Goal: Task Accomplishment & Management: Complete application form

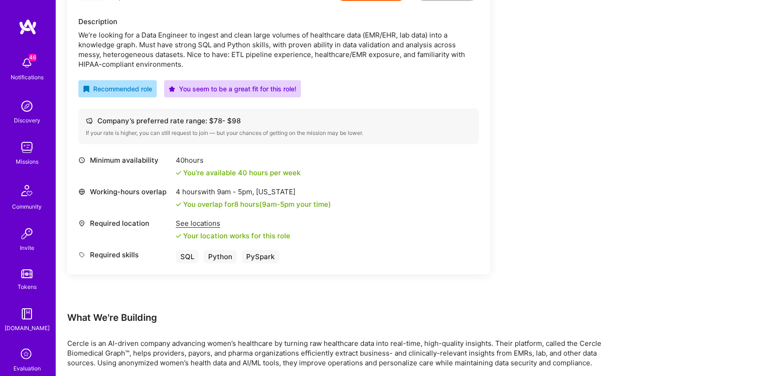
scroll to position [169, 0]
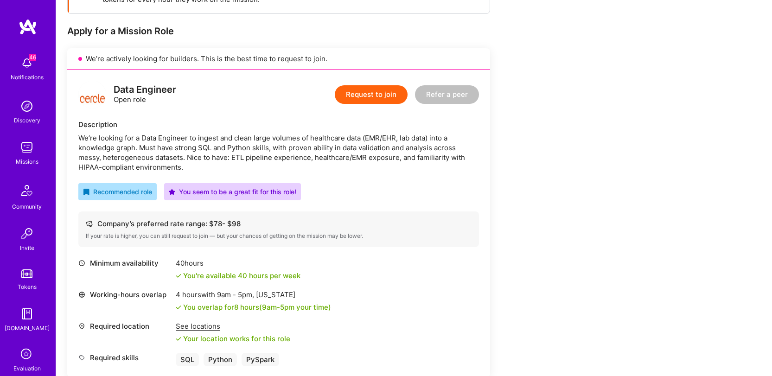
click at [373, 86] on button "Request to join" at bounding box center [371, 94] width 73 height 19
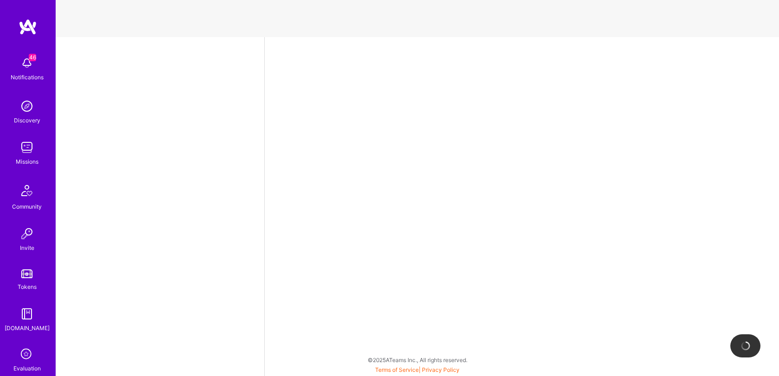
select select "US"
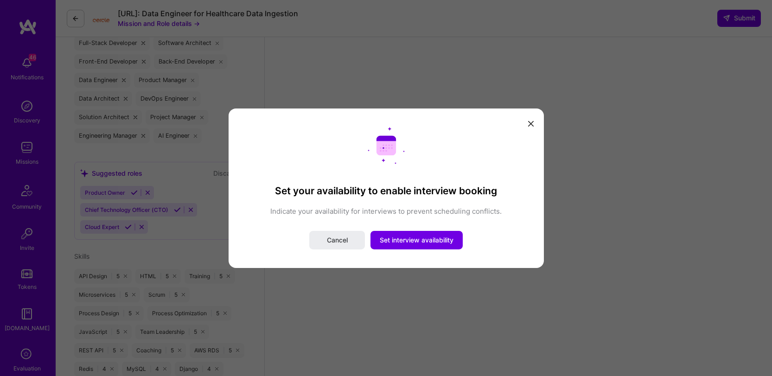
scroll to position [398, 0]
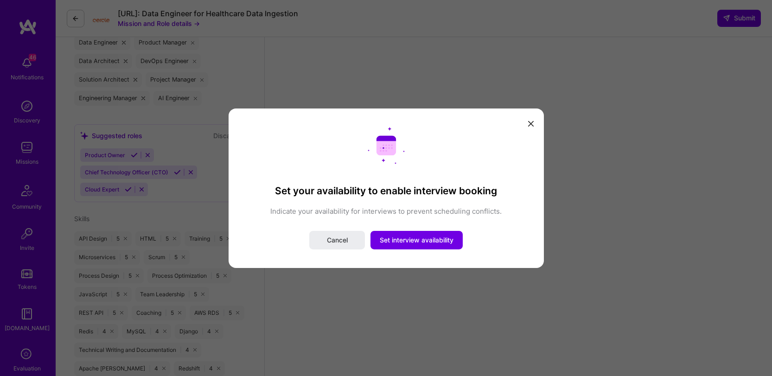
click at [529, 124] on icon "modal" at bounding box center [531, 124] width 6 height 6
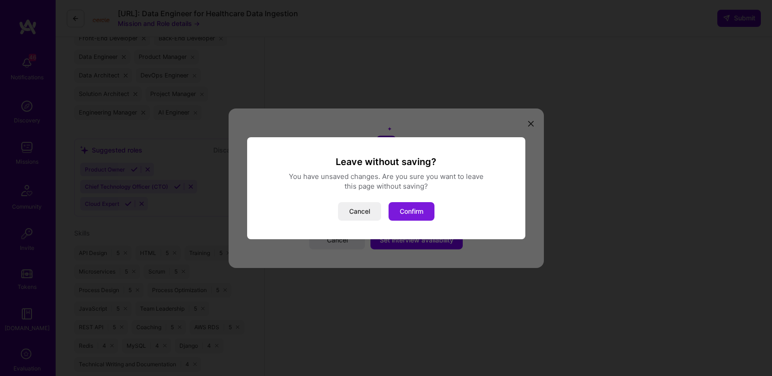
scroll to position [382, 0]
click at [407, 212] on button "Confirm" at bounding box center [412, 211] width 46 height 19
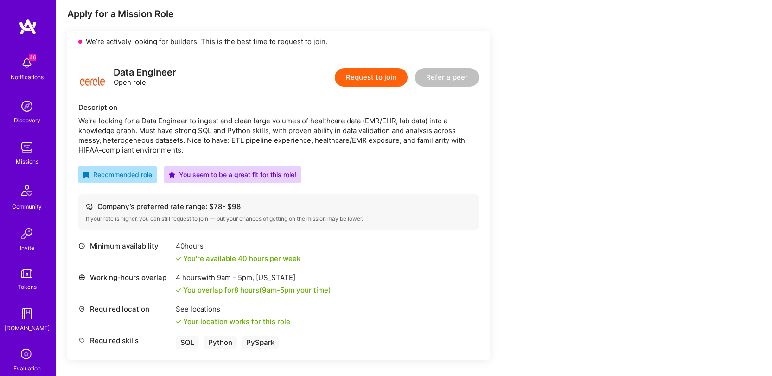
scroll to position [186, 0]
